Goal: Task Accomplishment & Management: Manage account settings

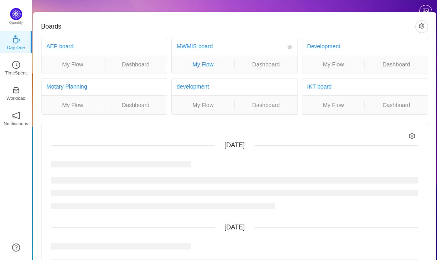
click at [206, 61] on link "My Flow" at bounding box center [203, 64] width 62 height 9
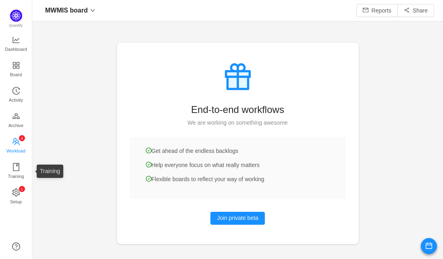
scroll to position [247, 392]
click at [11, 104] on span "Activity" at bounding box center [16, 100] width 14 height 16
